Goal: Find specific page/section: Find specific page/section

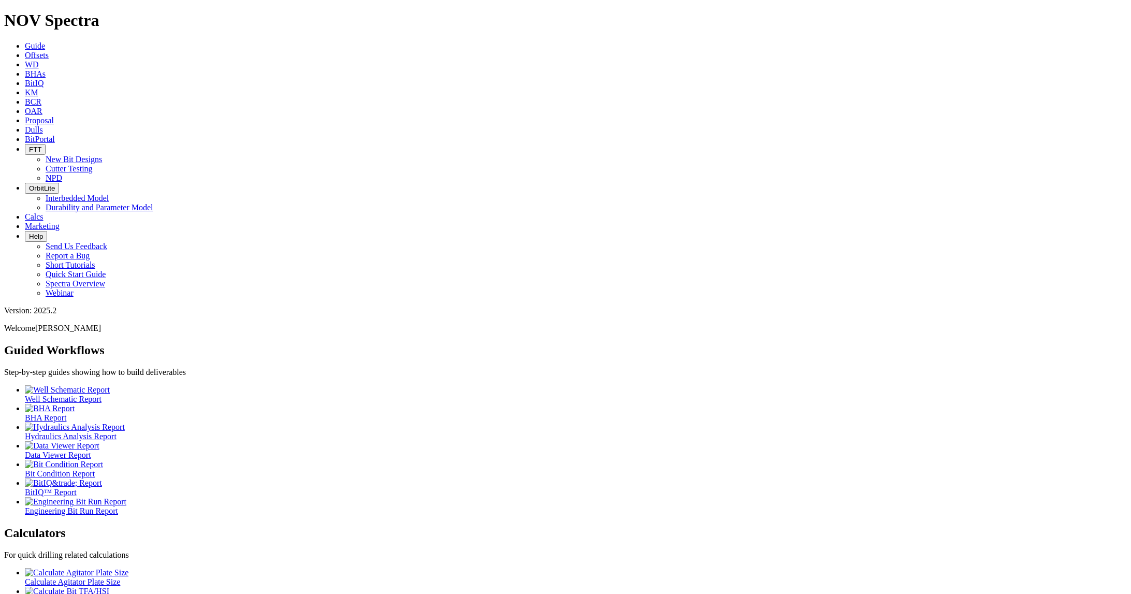
click at [43, 125] on link "Dulls" at bounding box center [34, 129] width 18 height 9
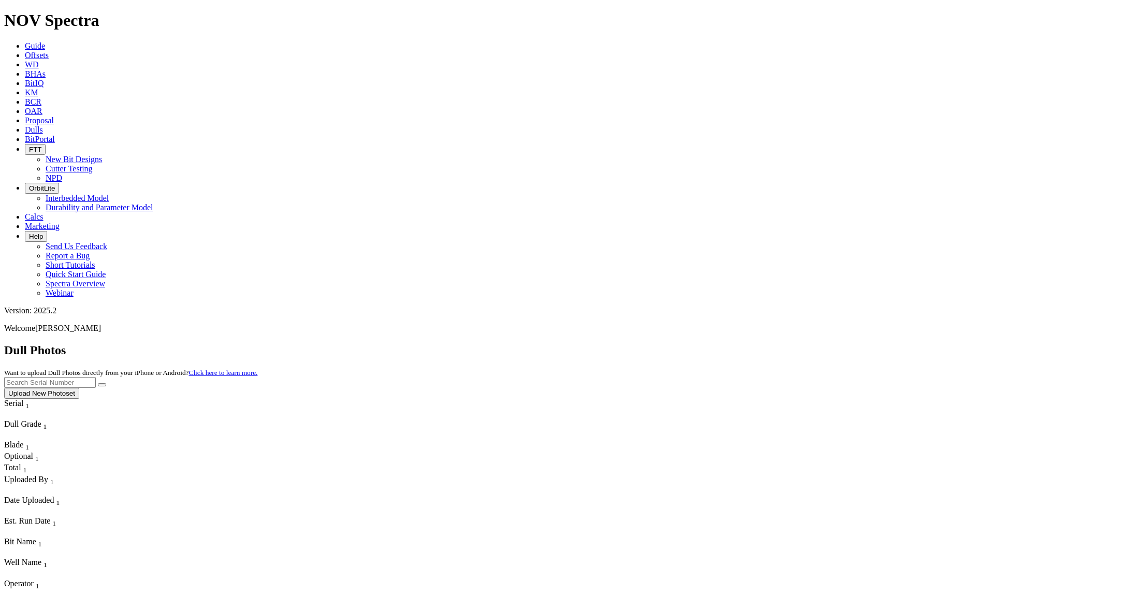
click at [96, 377] on input "text" at bounding box center [50, 382] width 92 height 11
paste input "[URL][DOMAIN_NAME]"
type input "h"
type input "A305152"
click at [98, 383] on button "submit" at bounding box center [102, 384] width 8 height 3
